Goal: Task Accomplishment & Management: Use online tool/utility

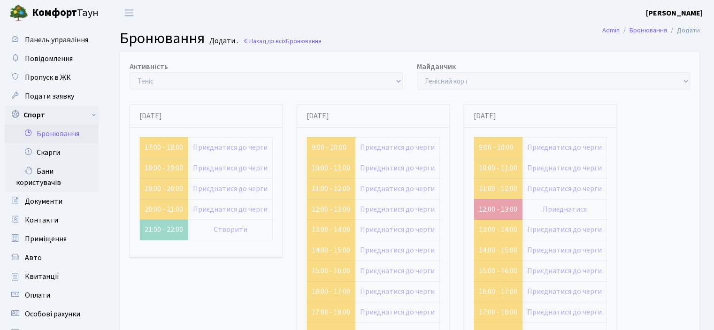
scroll to position [88, 0]
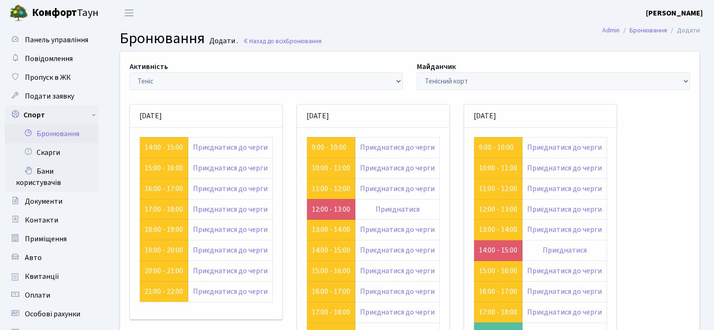
scroll to position [88, 0]
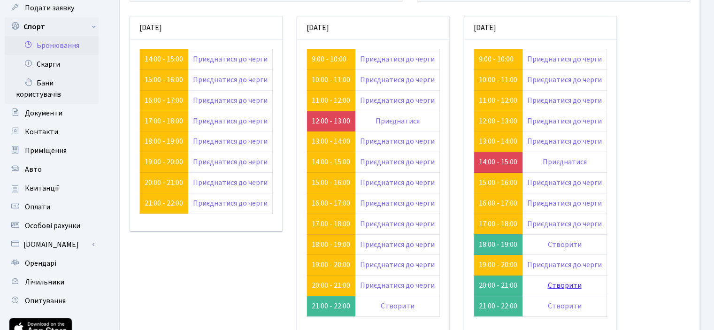
click at [554, 283] on link "Створити" at bounding box center [565, 285] width 34 height 10
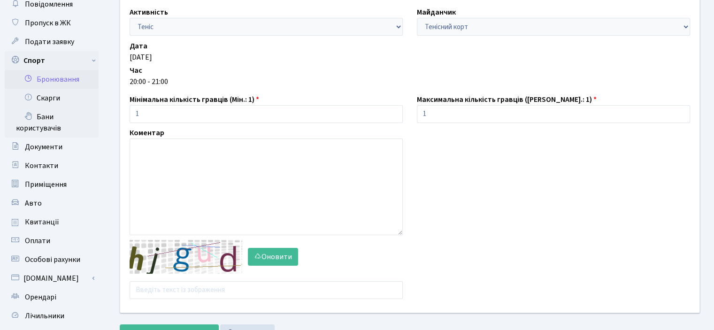
scroll to position [94, 0]
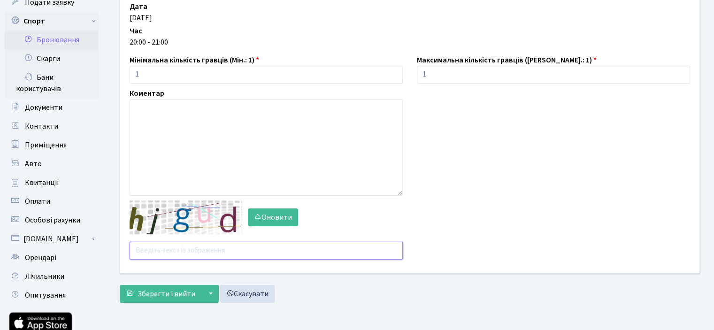
click at [168, 253] on input "text" at bounding box center [266, 251] width 273 height 18
type input "pbtc7"
click at [175, 299] on button "Зберегти і вийти" at bounding box center [161, 294] width 82 height 18
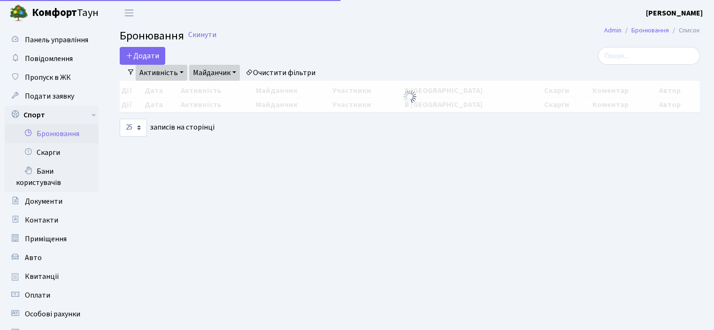
select select "25"
